Goal: Task Accomplishment & Management: Use online tool/utility

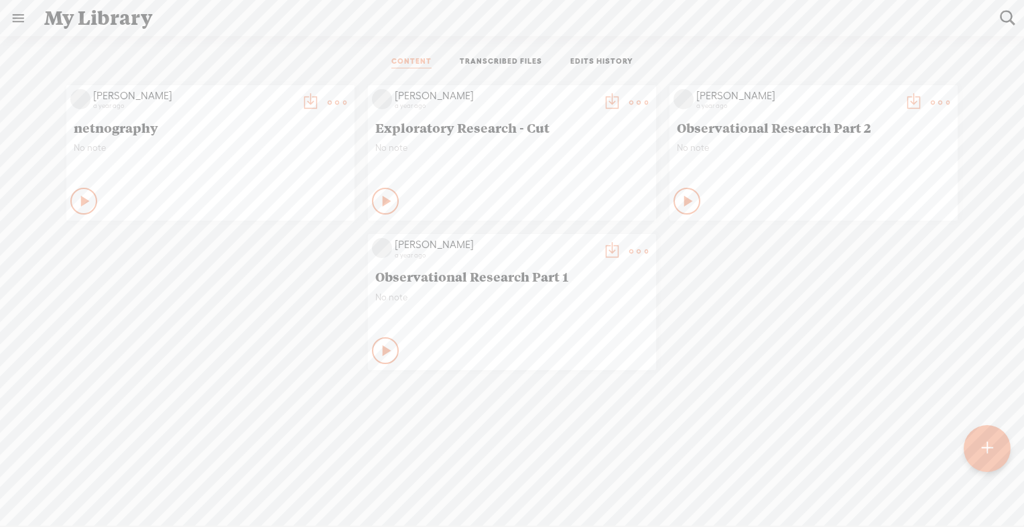
click at [994, 452] on div at bounding box center [987, 448] width 47 height 47
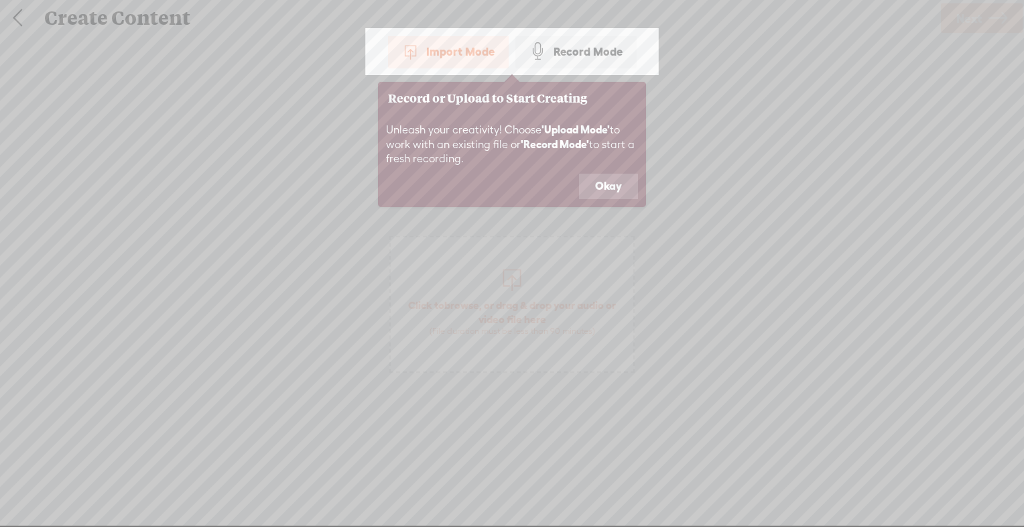
click at [471, 60] on div "Import Mode" at bounding box center [448, 52] width 121 height 34
click at [595, 180] on button "Okay" at bounding box center [608, 186] width 59 height 25
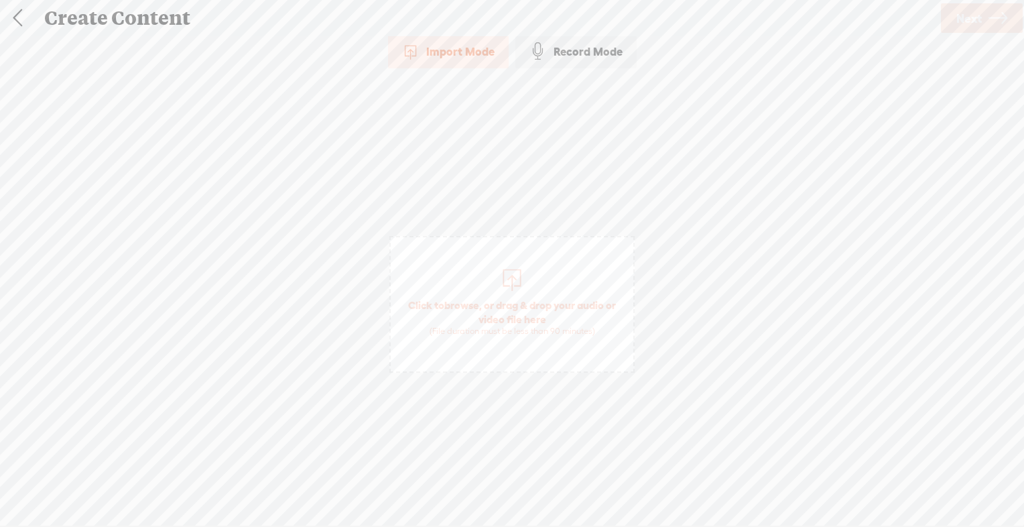
click at [507, 294] on span "Click to browse , or drag & drop your audio or video file here (File duration m…" at bounding box center [512, 317] width 243 height 52
click at [607, 409] on div "Click to browse , or drag & drop your audio or video file here (File duration m…" at bounding box center [512, 304] width 243 height 405
click at [563, 302] on span "Ch 7 complete.mp4" at bounding box center [511, 296] width 107 height 14
click at [898, 238] on div "Import Mode Import Mode Record Mode Text Language: *: English (US) English (US)…" at bounding box center [512, 279] width 1024 height 488
click at [986, 13] on link "Next" at bounding box center [982, 17] width 82 height 29
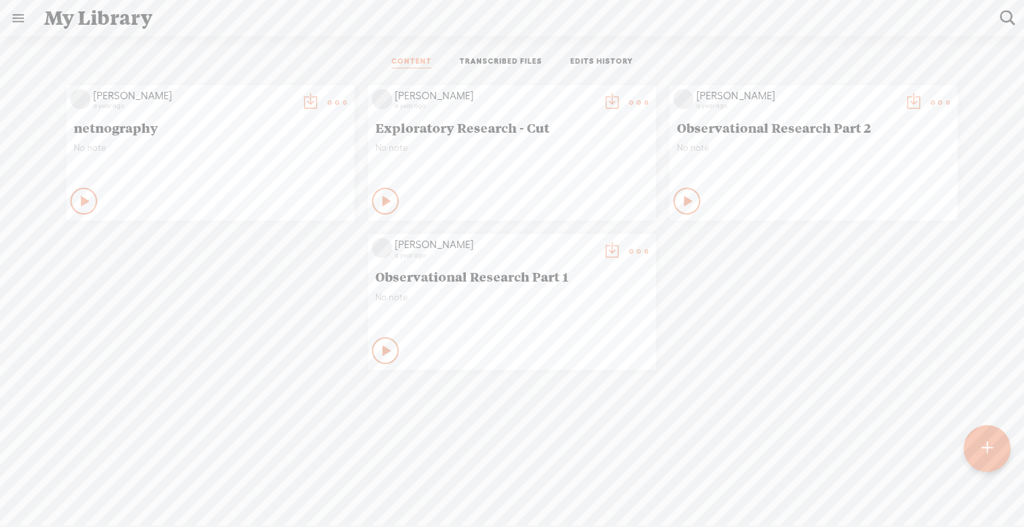
click at [988, 452] on t at bounding box center [987, 448] width 11 height 29
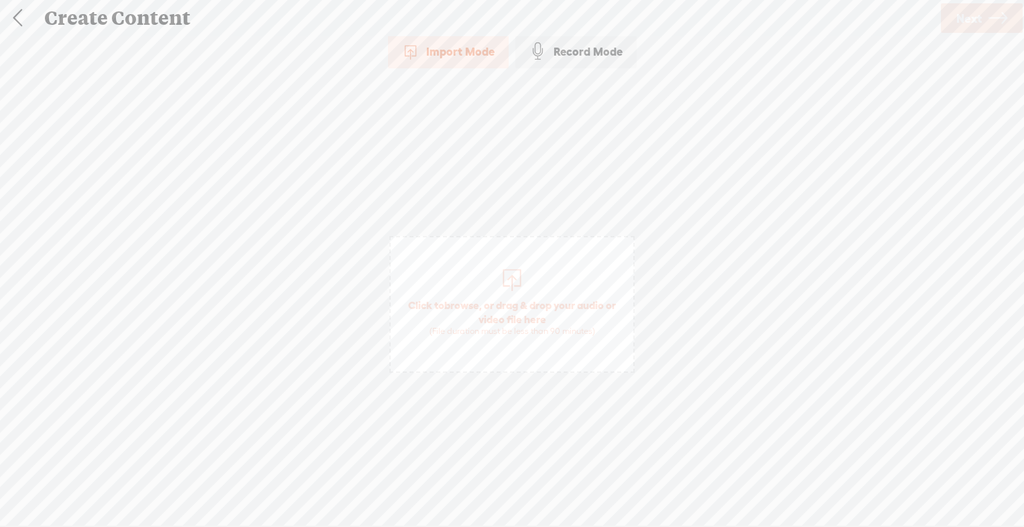
click at [504, 285] on div at bounding box center [512, 278] width 27 height 27
click at [994, 16] on icon at bounding box center [997, 18] width 19 height 34
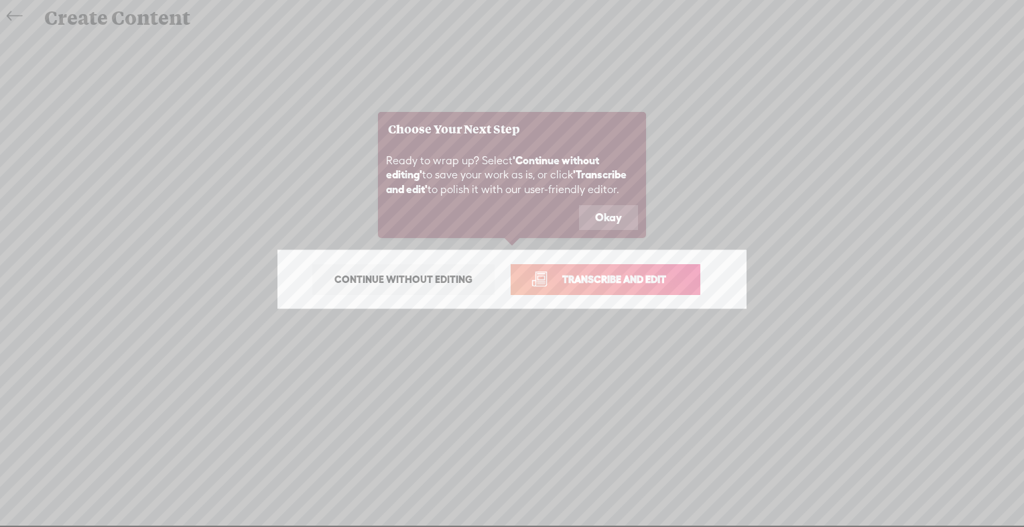
click at [602, 278] on span "Transcribe and edit" at bounding box center [614, 278] width 132 height 15
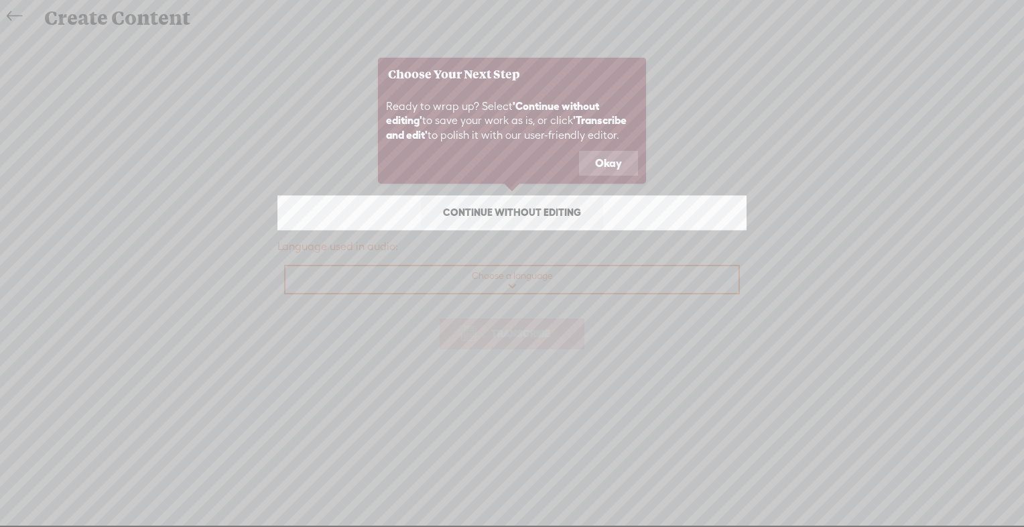
click at [600, 155] on button "Okay" at bounding box center [608, 163] width 59 height 25
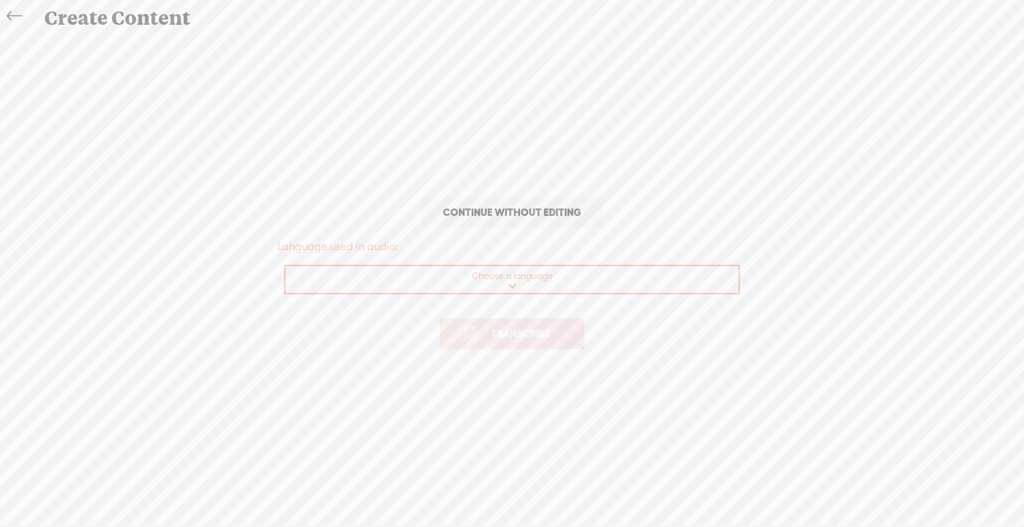
click at [533, 283] on select "Choose a language Afrikaans Albanian Amharic Arabic, Gulf Arabic, Modern Standa…" at bounding box center [512, 279] width 454 height 27
select select "en-US"
click at [285, 266] on select "Choose a language Afrikaans Albanian Amharic Arabic, Gulf Arabic, Modern Standa…" at bounding box center [512, 279] width 454 height 27
click at [487, 336] on span "Transcribe" at bounding box center [520, 333] width 87 height 15
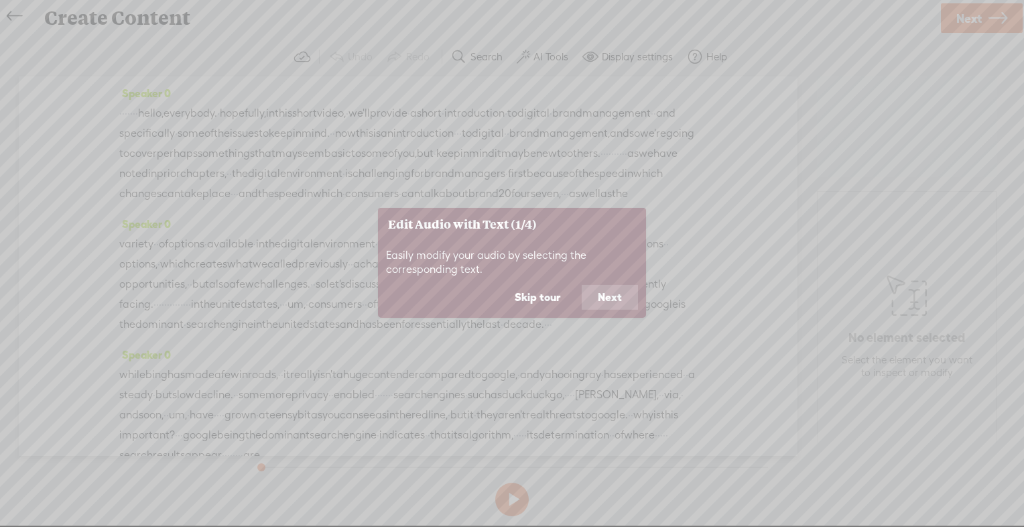
click at [618, 295] on button "Next" at bounding box center [610, 297] width 56 height 25
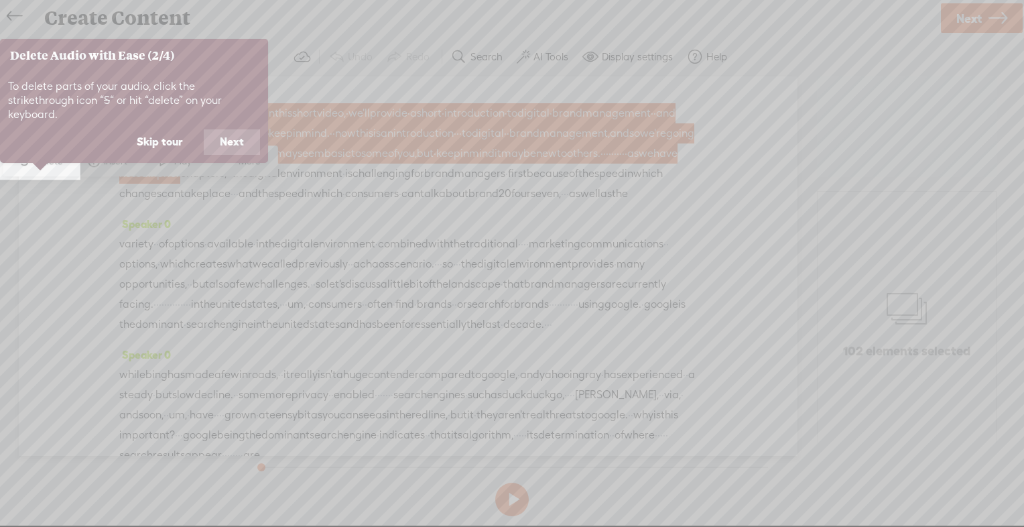
click at [224, 129] on button "Next" at bounding box center [232, 141] width 56 height 25
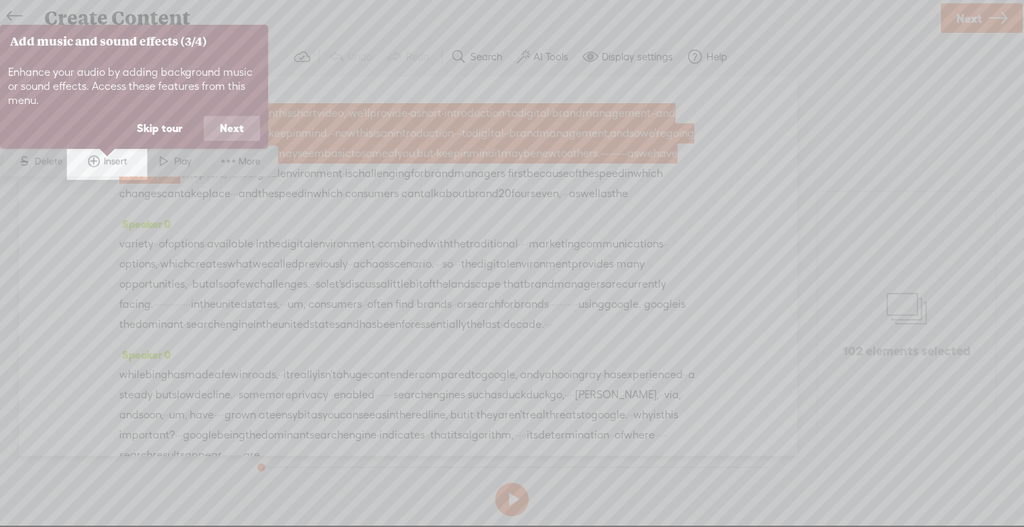
click at [224, 126] on button "Next" at bounding box center [232, 128] width 56 height 25
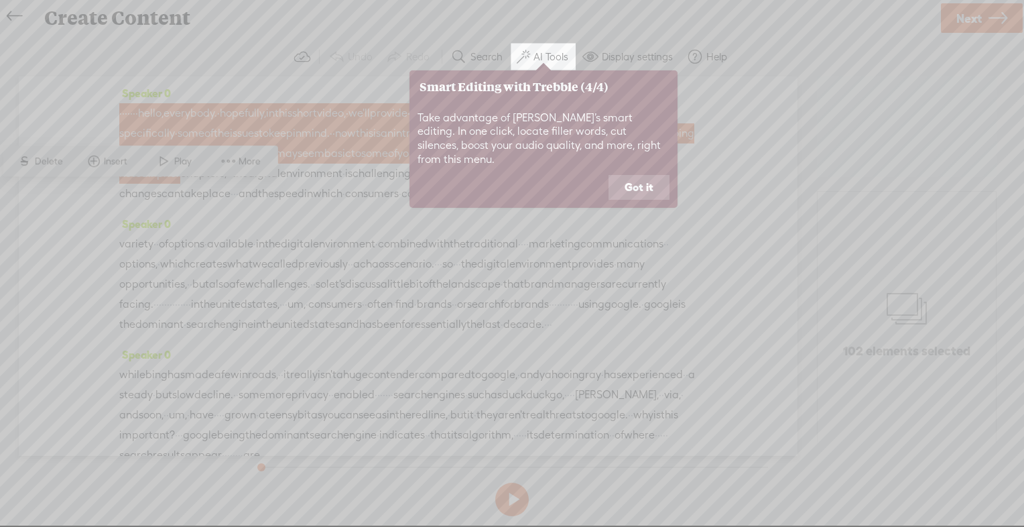
click at [645, 175] on button "Got it" at bounding box center [638, 187] width 61 height 25
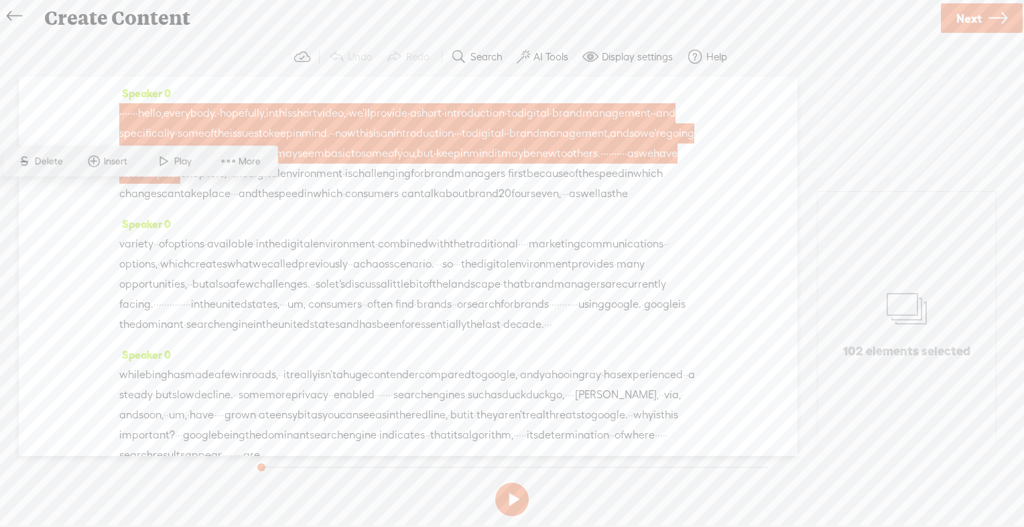
click at [553, 63] on label "AI Tools" at bounding box center [550, 56] width 35 height 13
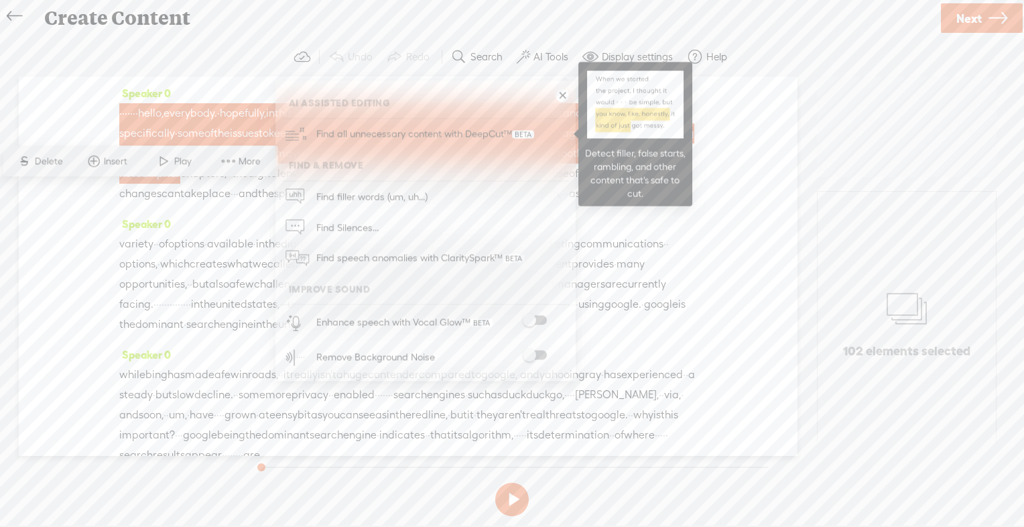
click at [438, 140] on span "Find all unnecessary content with DeepCut™" at bounding box center [425, 134] width 227 height 31
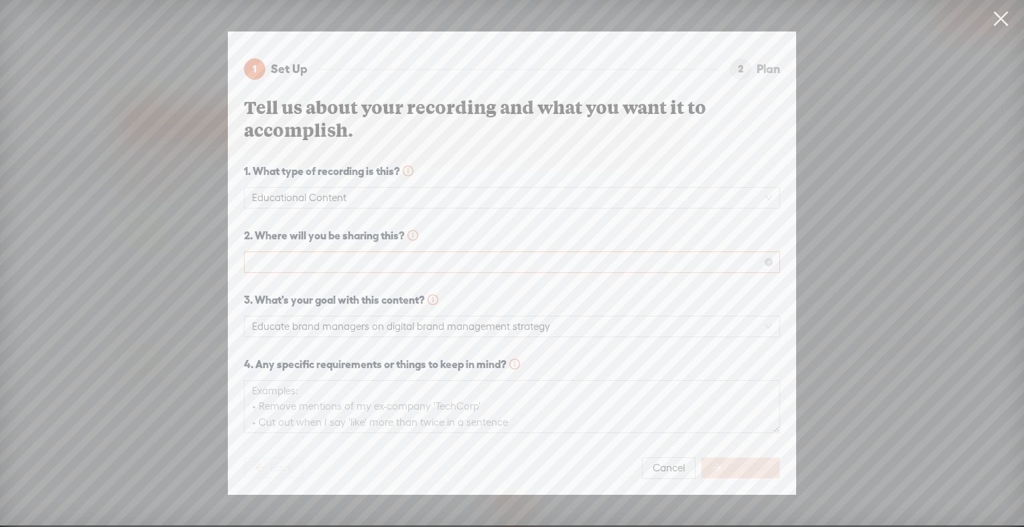
click at [404, 251] on div at bounding box center [512, 261] width 536 height 21
click at [409, 256] on span at bounding box center [512, 262] width 520 height 20
click at [612, 263] on span at bounding box center [512, 262] width 520 height 20
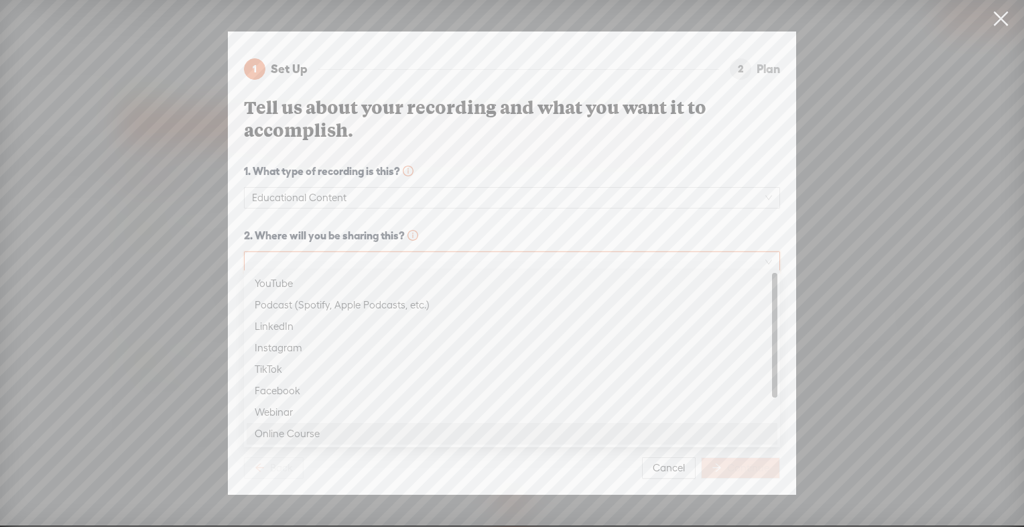
click at [517, 438] on div "Online Course" at bounding box center [512, 433] width 515 height 16
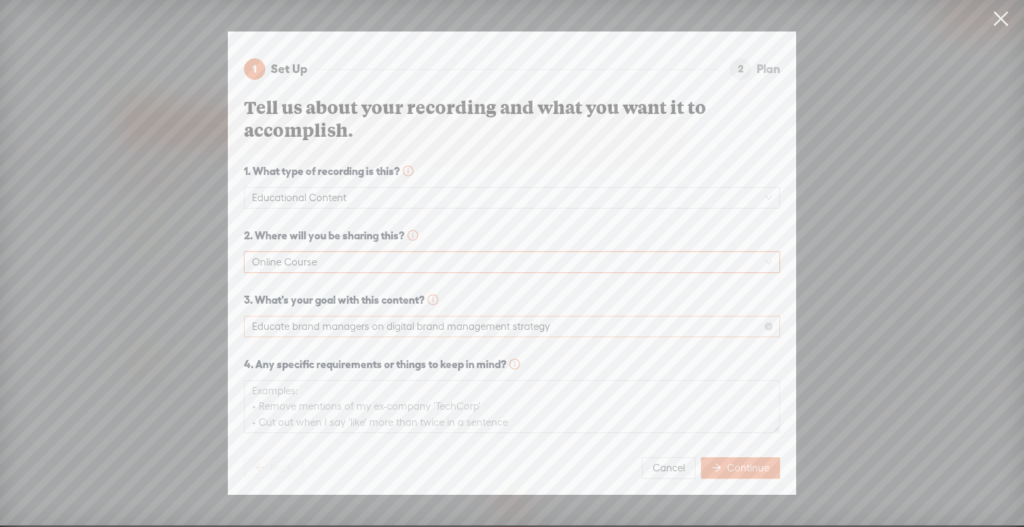
click at [442, 328] on span "Educate brand managers on digital brand management strategy" at bounding box center [512, 326] width 520 height 20
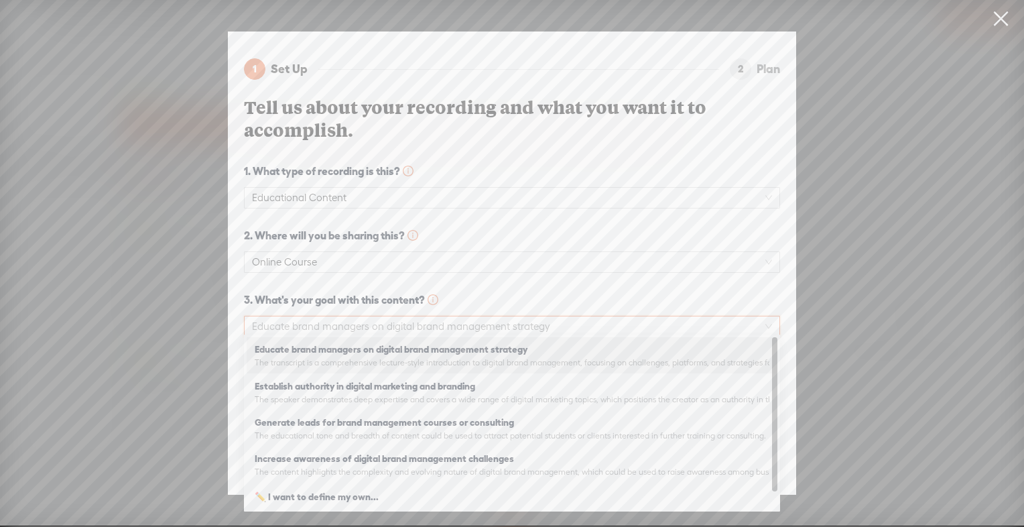
click at [432, 354] on strong "Educate brand managers on digital brand management strategy" at bounding box center [391, 349] width 273 height 11
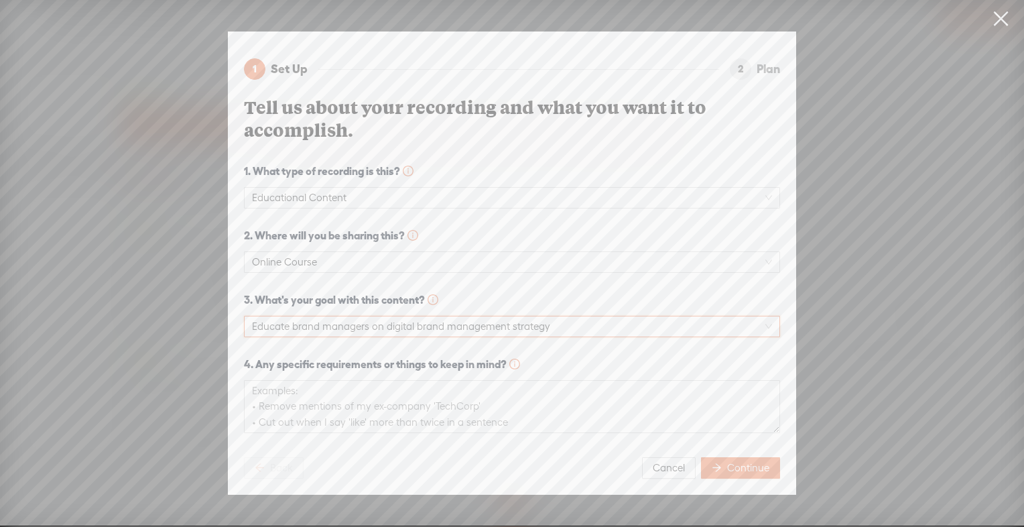
scroll to position [15, 0]
click at [557, 405] on textarea at bounding box center [512, 406] width 536 height 53
click at [766, 469] on button "Continue" at bounding box center [740, 467] width 79 height 21
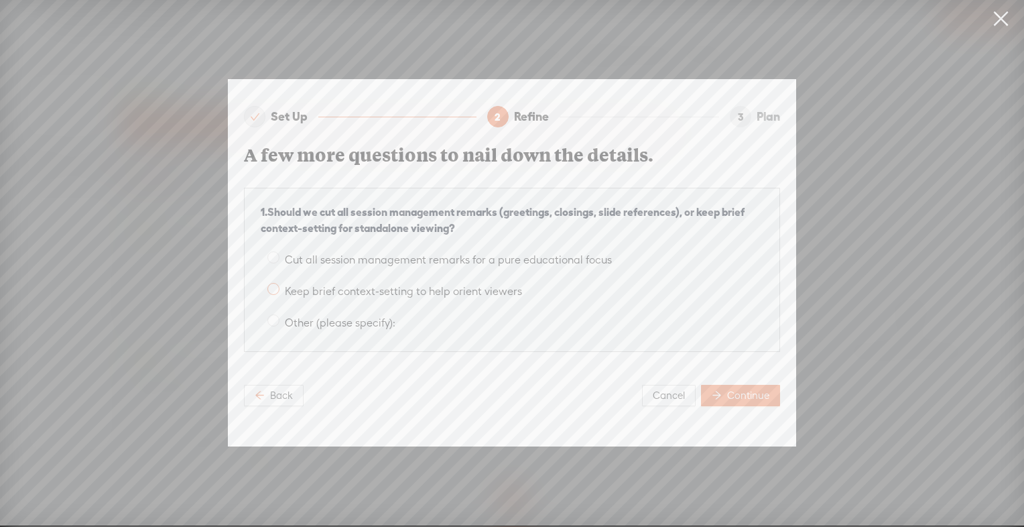
click at [404, 285] on span "Keep brief context-setting to help orient viewers" at bounding box center [403, 291] width 248 height 13
click at [279, 285] on input "Keep brief context-setting to help orient viewers" at bounding box center [273, 289] width 12 height 12
radio input "true"
click at [746, 393] on span "Continue" at bounding box center [748, 395] width 42 height 13
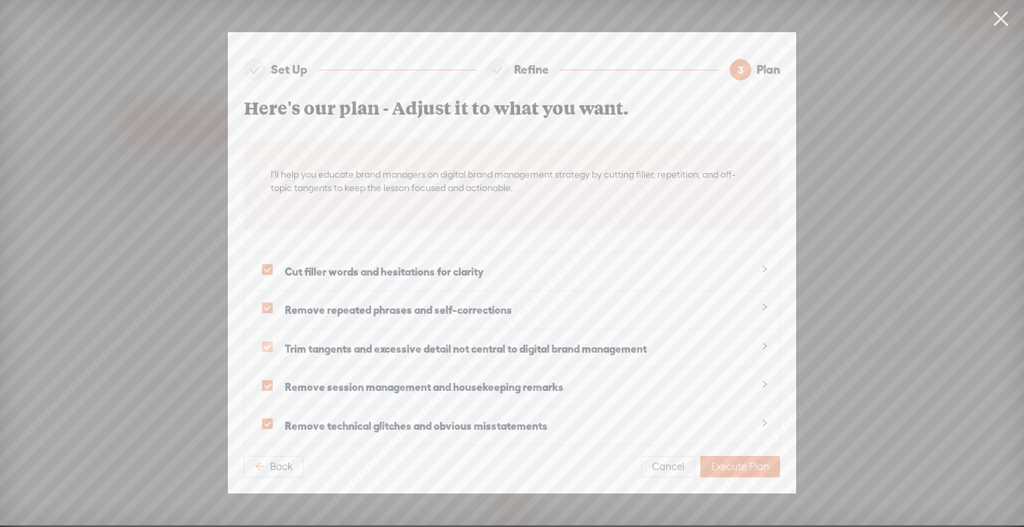
click at [274, 340] on label at bounding box center [267, 346] width 24 height 17
click at [273, 341] on input "checkbox" at bounding box center [267, 346] width 11 height 11
checkbox input "false"
click at [265, 383] on span at bounding box center [267, 385] width 11 height 11
click at [265, 383] on input "checkbox" at bounding box center [267, 385] width 11 height 11
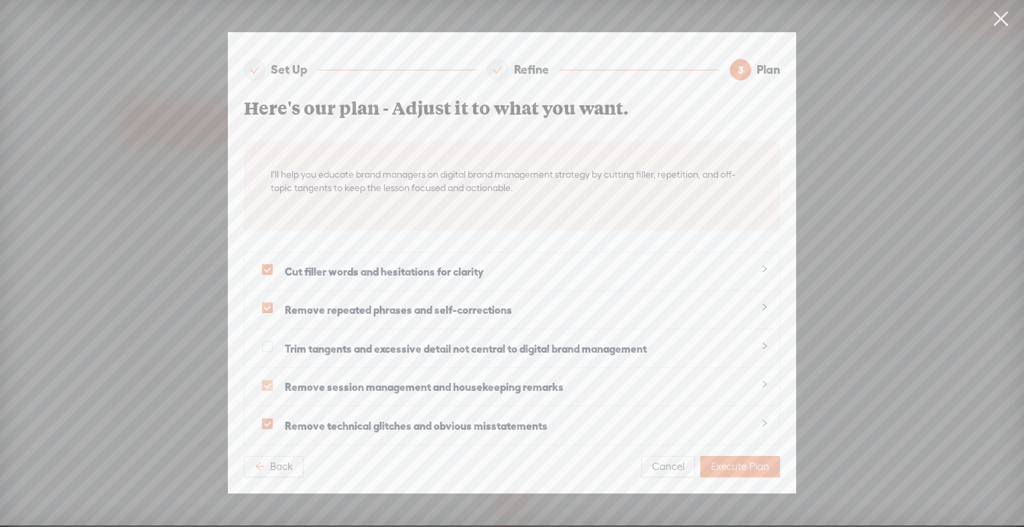
checkbox input "false"
click at [731, 460] on span "Execute Plan" at bounding box center [740, 466] width 58 height 13
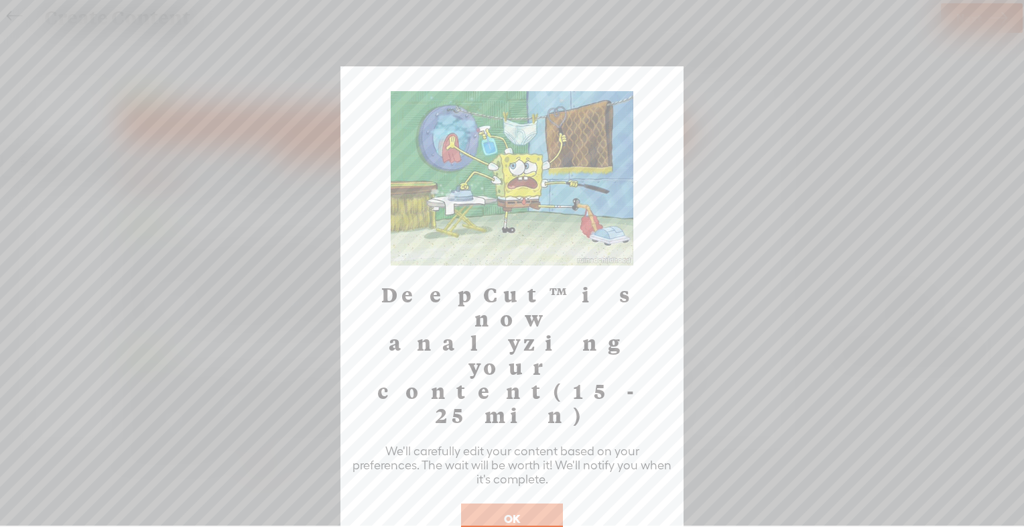
click at [539, 503] on button "OK" at bounding box center [512, 518] width 102 height 31
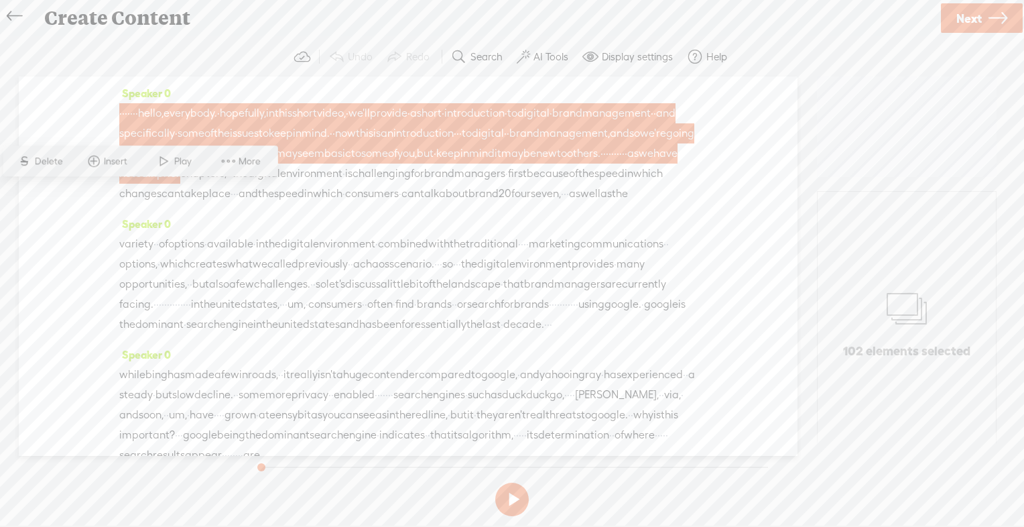
click at [135, 113] on span "·" at bounding box center [134, 113] width 3 height 20
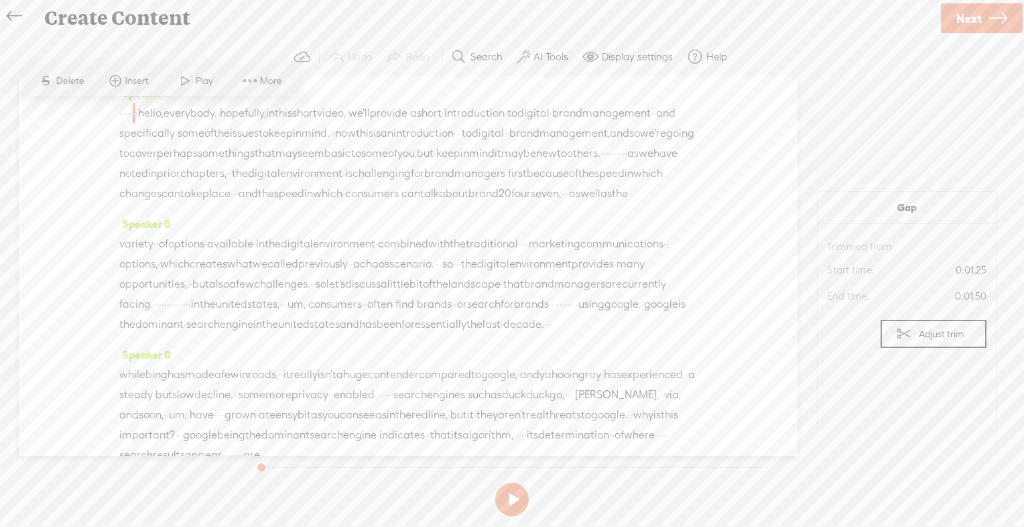
click at [173, 113] on div "· · · · · · · hello, everybody. · hopefully, in this short video, · we'll provi…" at bounding box center [408, 153] width 578 height 101
click at [125, 109] on span "·" at bounding box center [123, 113] width 3 height 20
drag, startPoint x: 127, startPoint y: 109, endPoint x: 166, endPoint y: 117, distance: 39.0
click at [166, 117] on div "· · · · · · · hello, everybody. · hopefully, in this short video, · we'll provi…" at bounding box center [408, 153] width 578 height 101
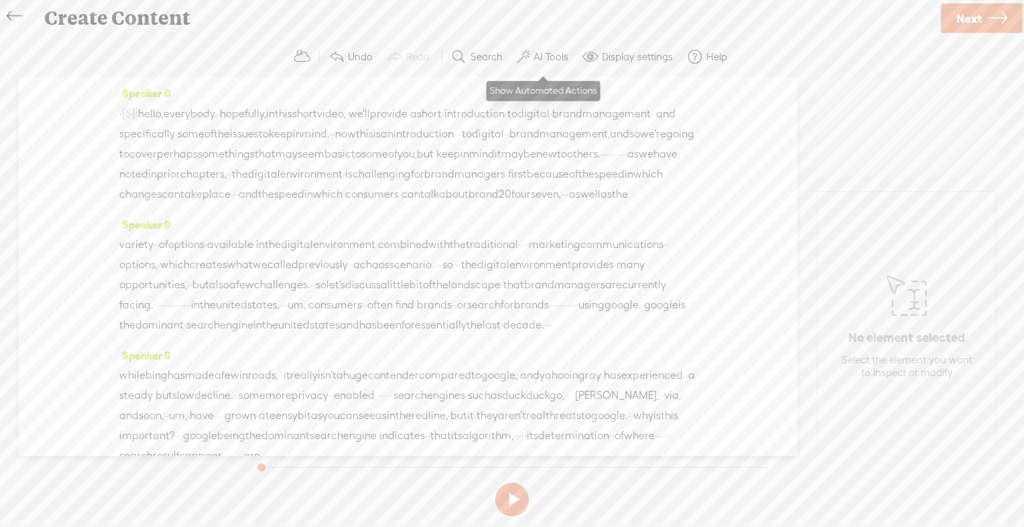
click at [536, 50] on label "AI Tools" at bounding box center [550, 56] width 35 height 13
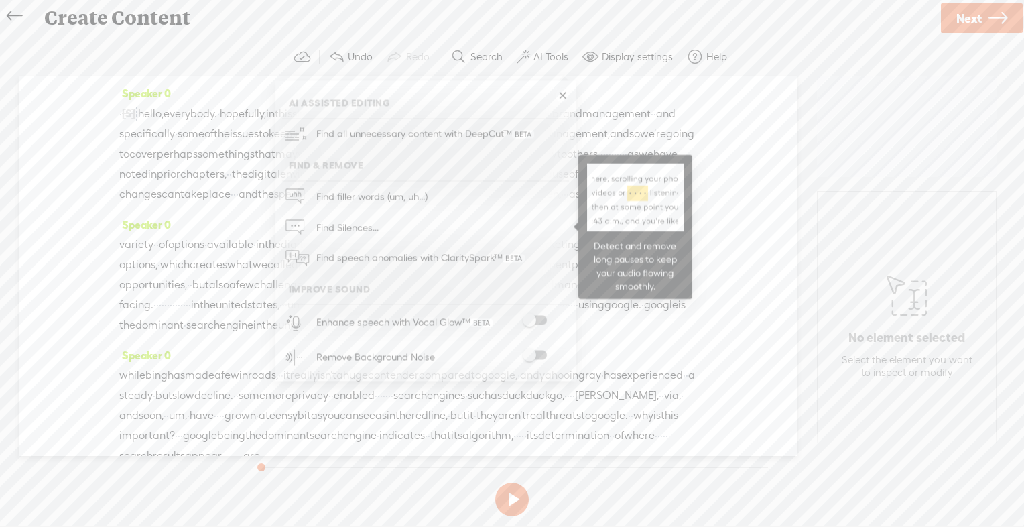
click at [423, 226] on link "Find Silences..." at bounding box center [425, 227] width 287 height 31
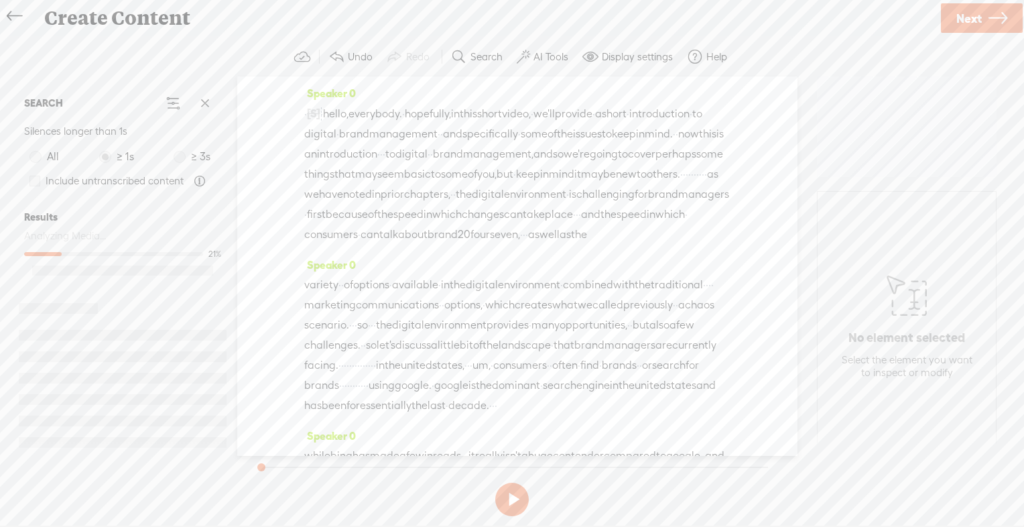
click at [36, 182] on label at bounding box center [34, 181] width 11 height 30
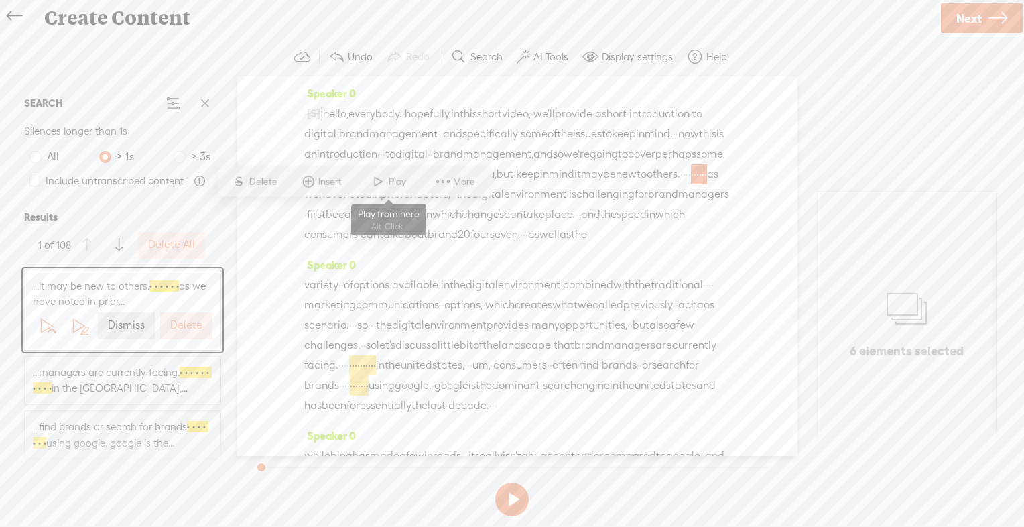
click at [377, 178] on span at bounding box center [378, 182] width 20 height 24
click at [696, 184] on span "·" at bounding box center [697, 174] width 3 height 20
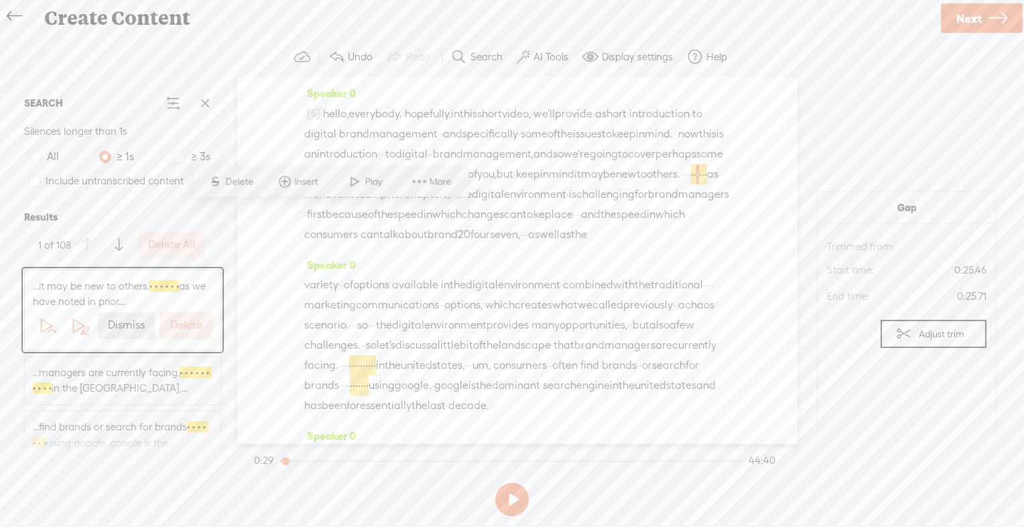
click at [576, 204] on span "challenging" at bounding box center [605, 194] width 58 height 20
click at [334, 216] on div at bounding box center [335, 211] width 11 height 11
click at [343, 255] on div "Speaker 0 · [S] · · · · · · hello, everybody. · hopefully, in this short video,…" at bounding box center [517, 169] width 426 height 172
click at [438, 207] on span "More" at bounding box center [445, 201] width 25 height 13
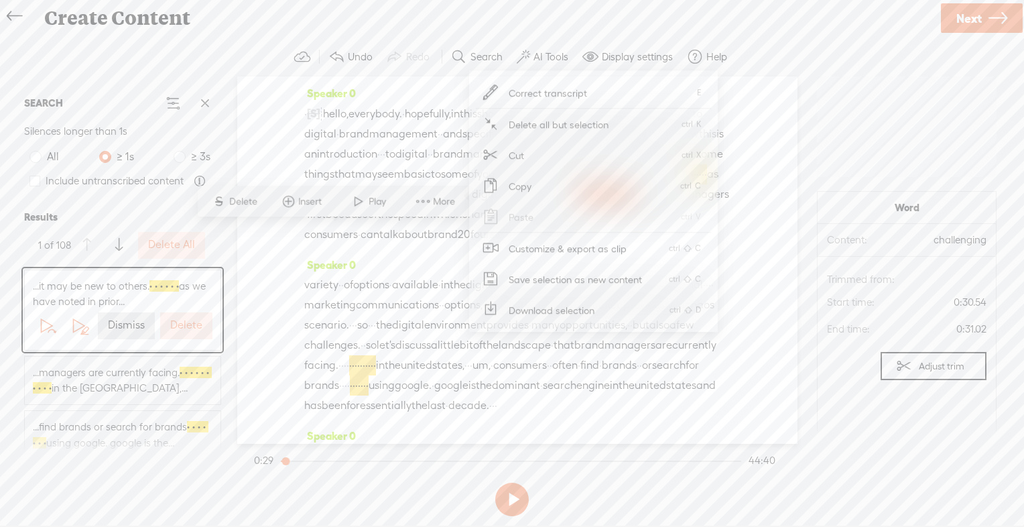
click at [170, 319] on label "Delete" at bounding box center [186, 325] width 32 height 14
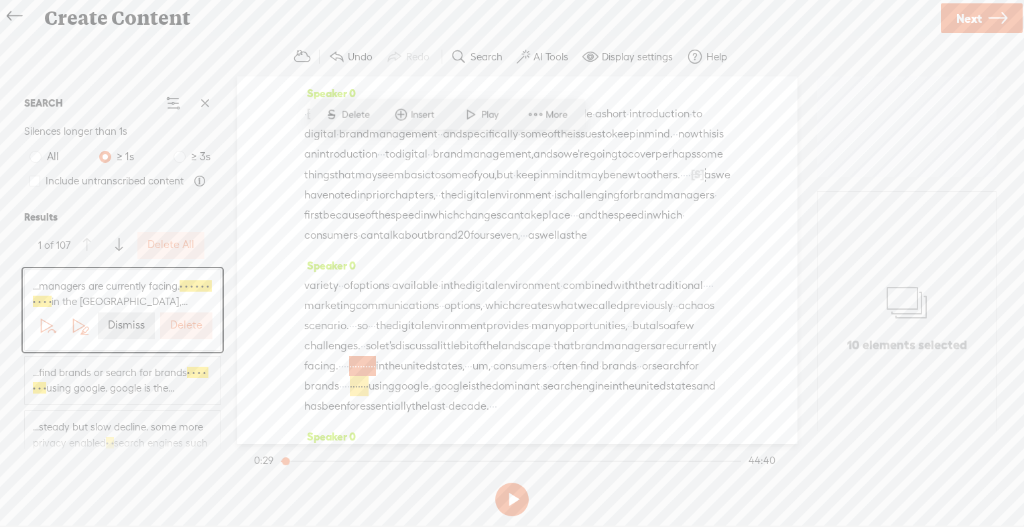
scroll to position [278, 0]
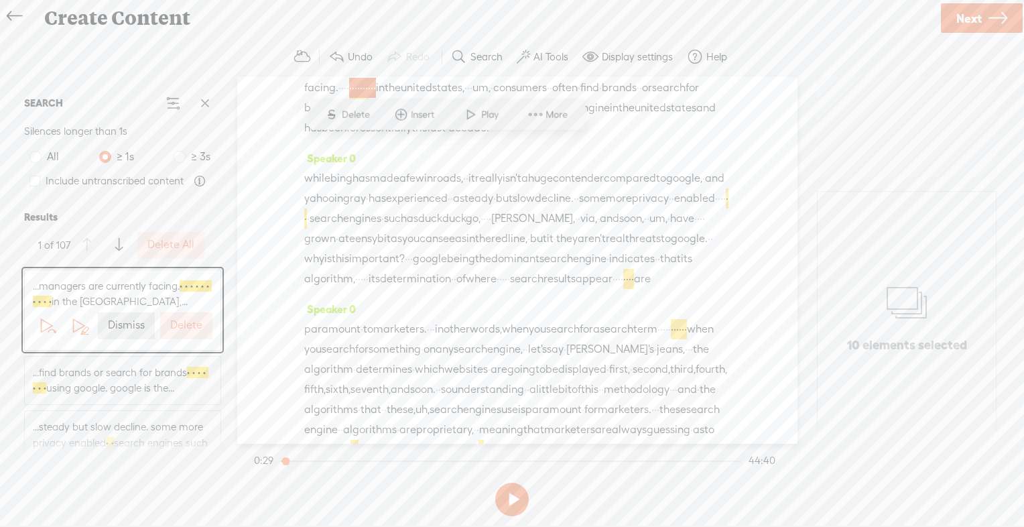
click at [170, 319] on label "Delete" at bounding box center [186, 325] width 32 height 14
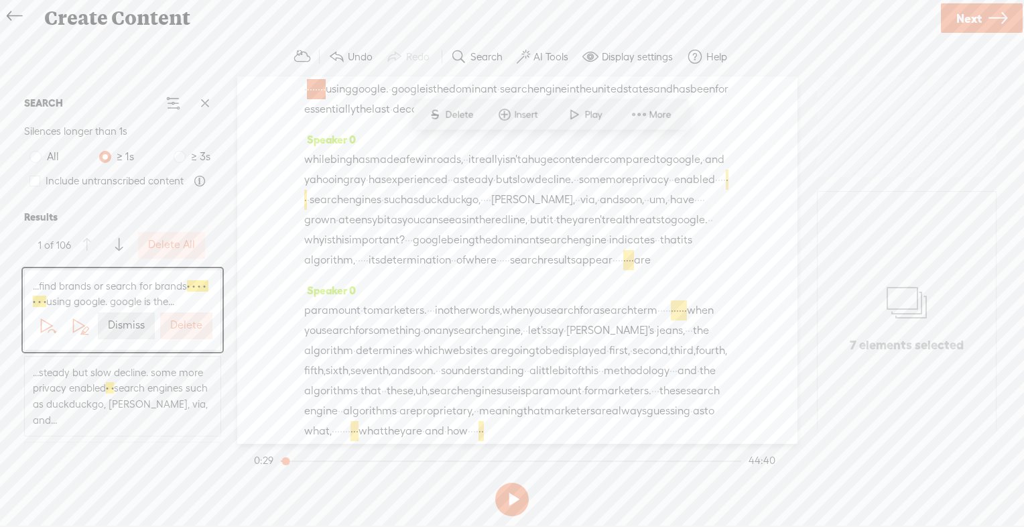
click at [170, 319] on label "Delete" at bounding box center [186, 325] width 32 height 14
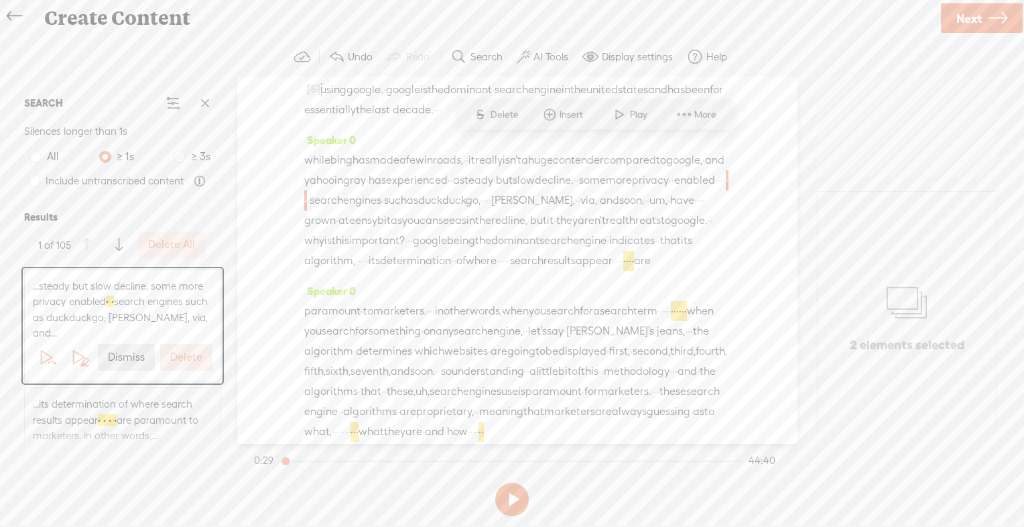
scroll to position [429, 0]
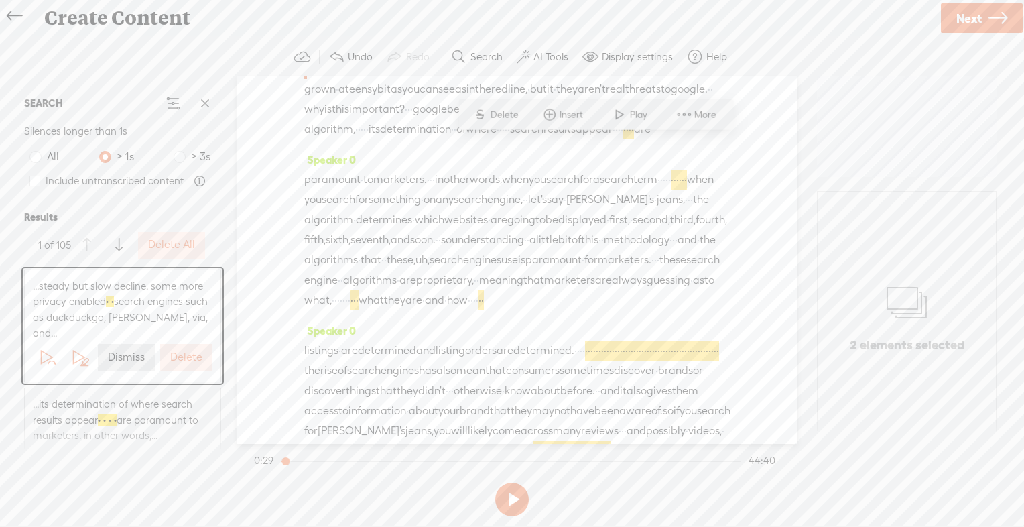
click at [170, 319] on span "...steady but slow decline. some more privacy enabled · · search engines such a…" at bounding box center [123, 309] width 180 height 63
